Goal: Browse casually: Explore the website without a specific task or goal

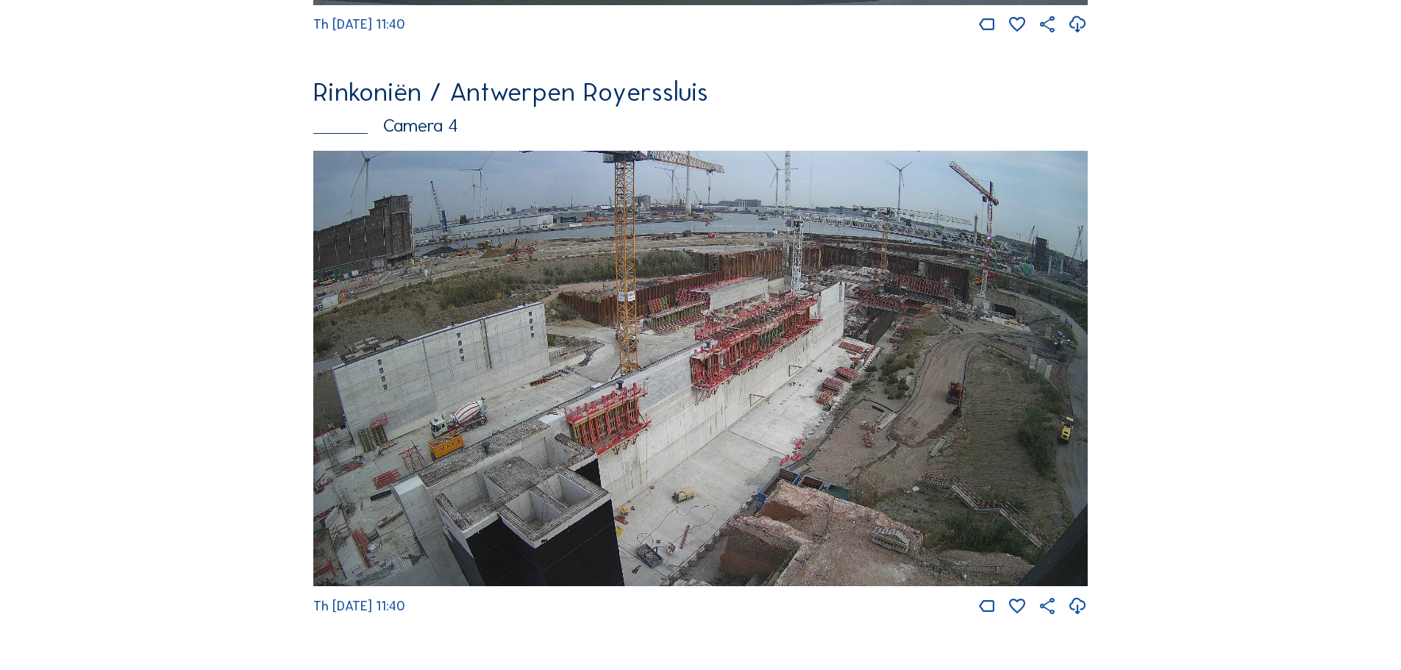
scroll to position [2647, 0]
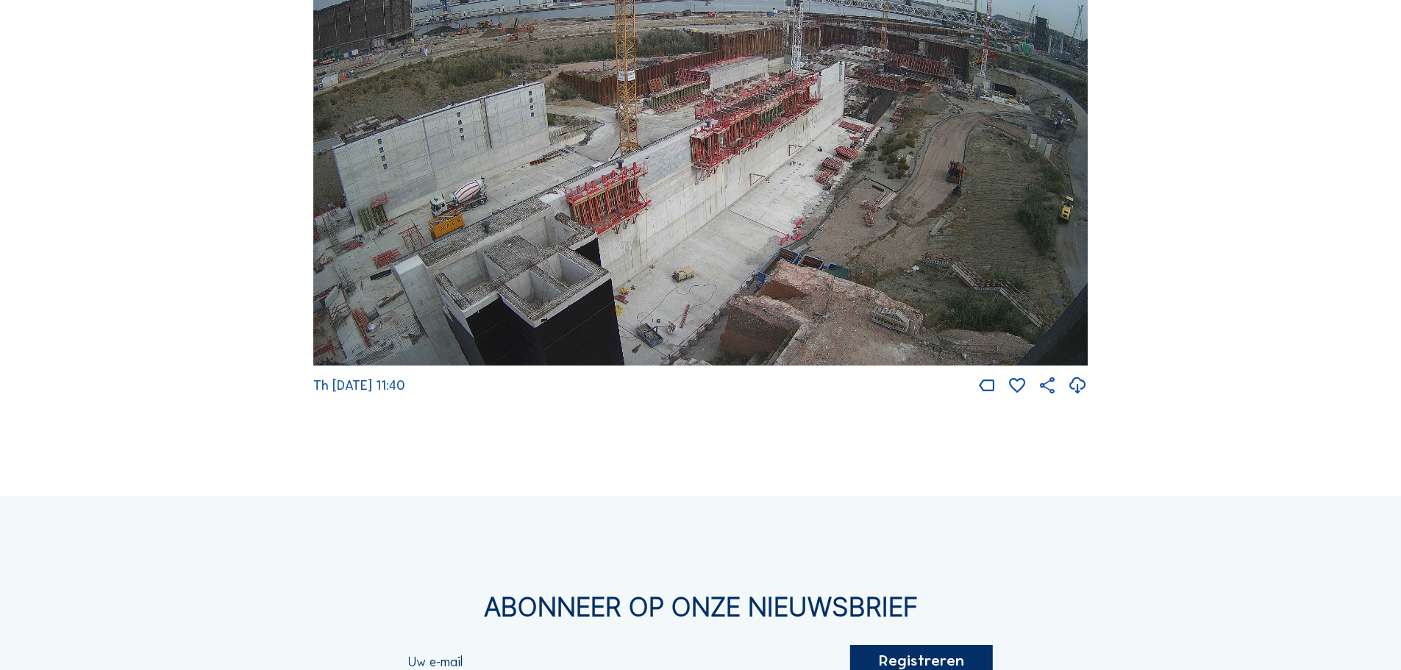
click at [519, 183] on img at bounding box center [700, 148] width 774 height 436
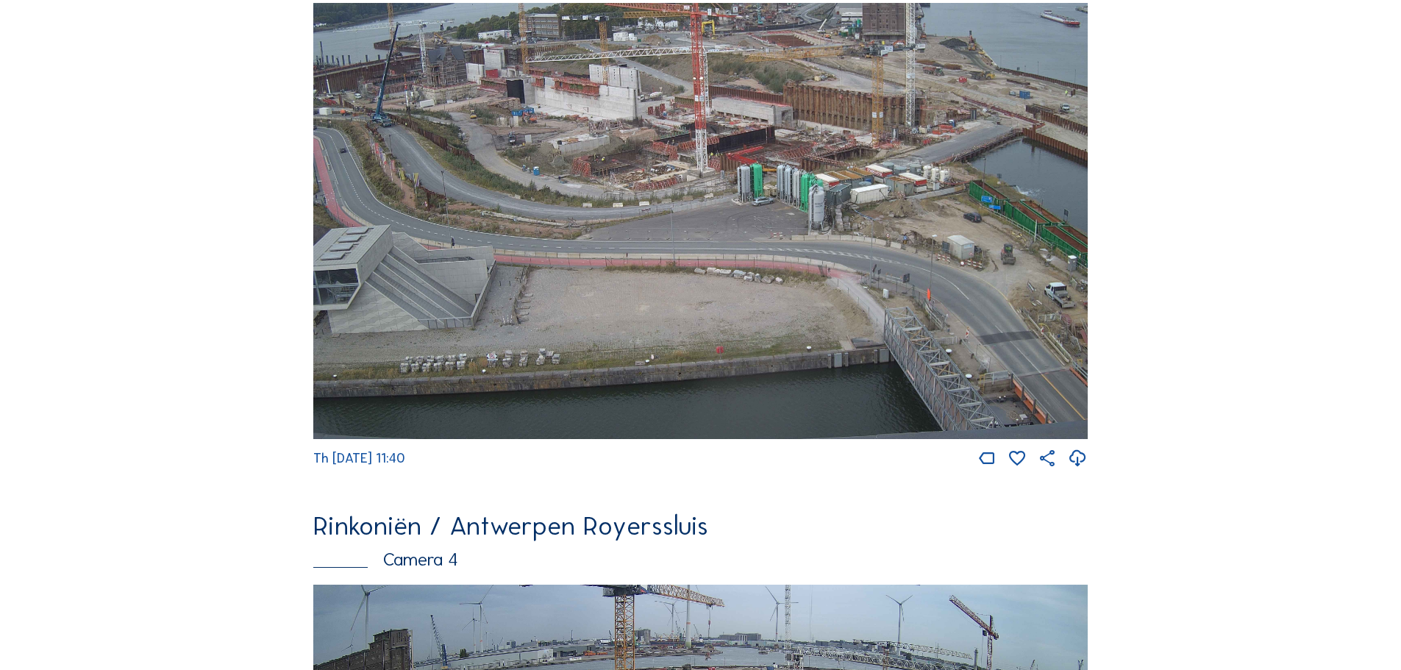
scroll to position [1986, 0]
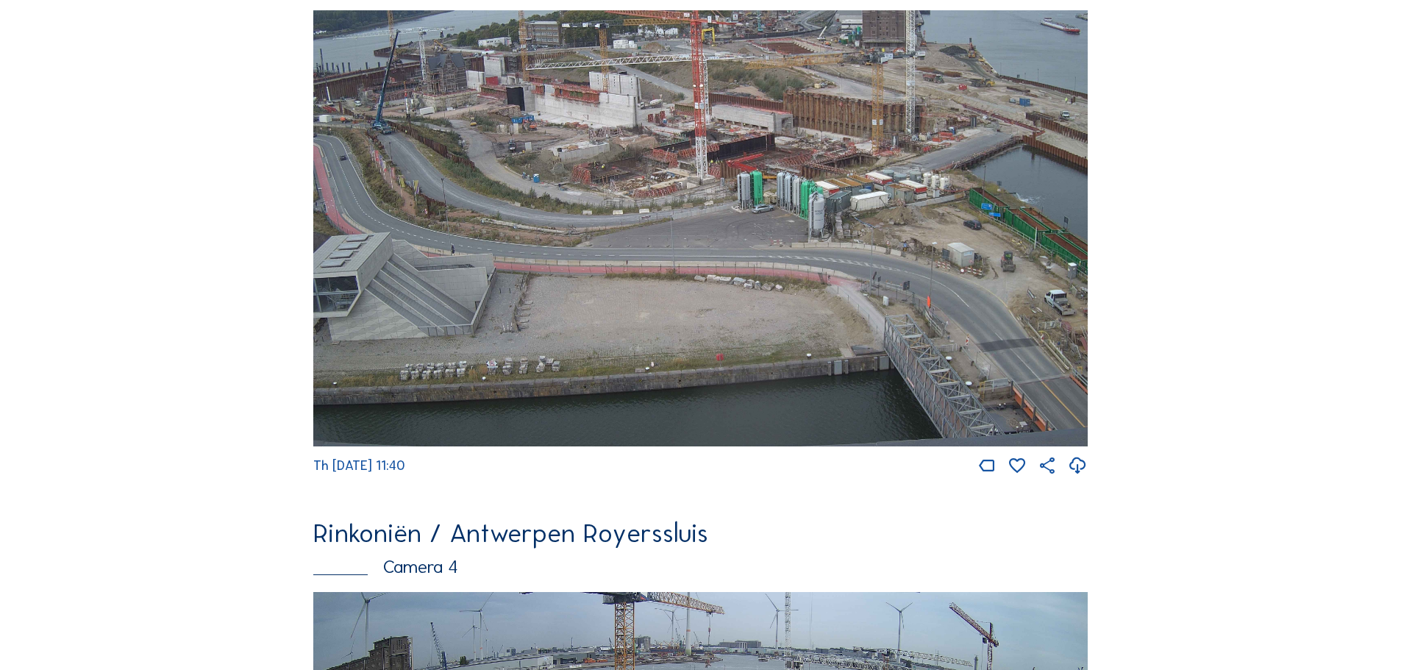
click at [582, 262] on img at bounding box center [700, 228] width 774 height 436
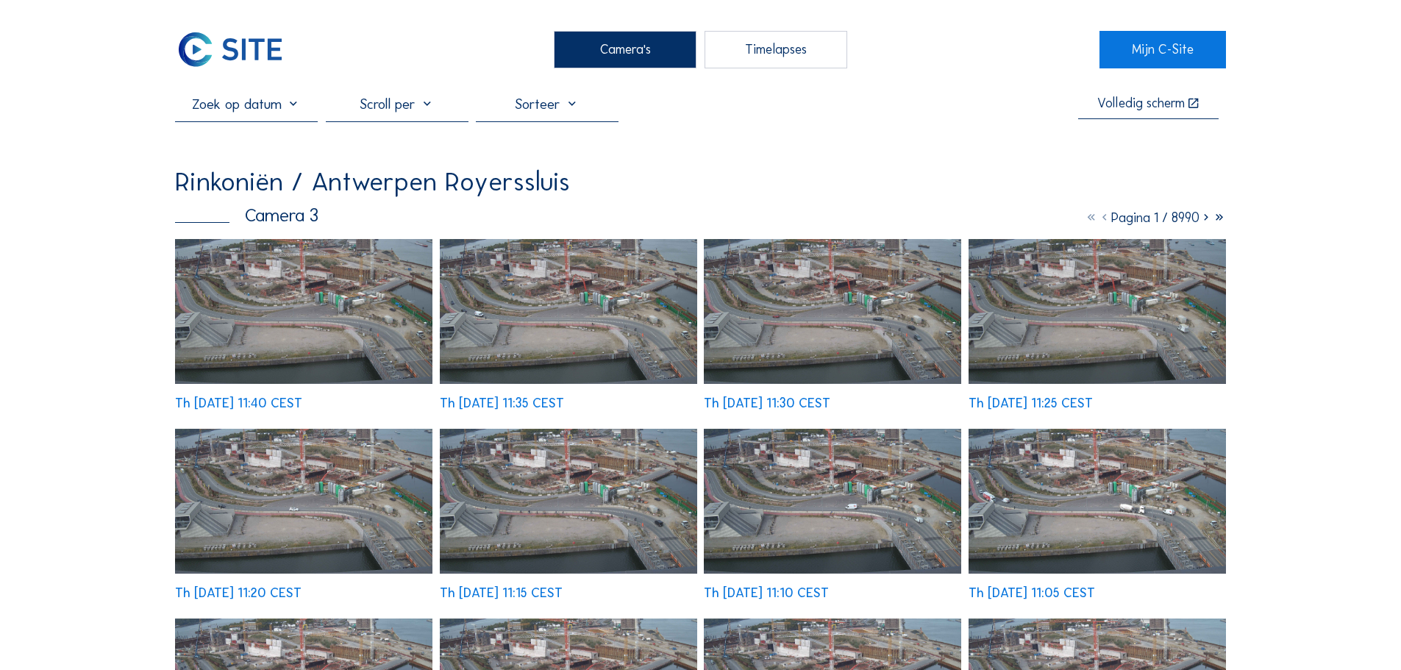
click at [344, 309] on img at bounding box center [303, 311] width 257 height 145
